Goal: Find specific page/section: Find specific page/section

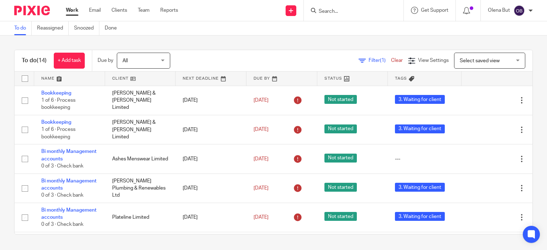
click at [330, 16] on div at bounding box center [354, 10] width 100 height 21
click at [325, 12] on input "Search" at bounding box center [350, 12] width 64 height 6
type input "л"
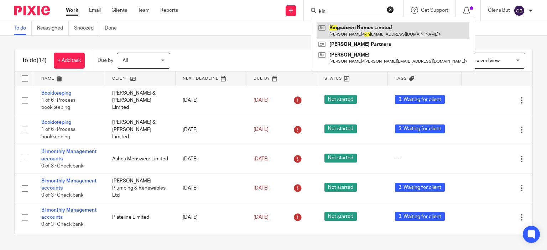
type input "kin"
click at [342, 30] on link at bounding box center [392, 30] width 153 height 16
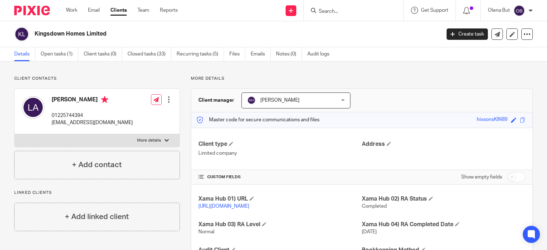
drag, startPoint x: 68, startPoint y: 7, endPoint x: 83, endPoint y: 31, distance: 27.5
click at [69, 7] on link "Work" at bounding box center [71, 10] width 11 height 7
